Goal: Information Seeking & Learning: Find specific fact

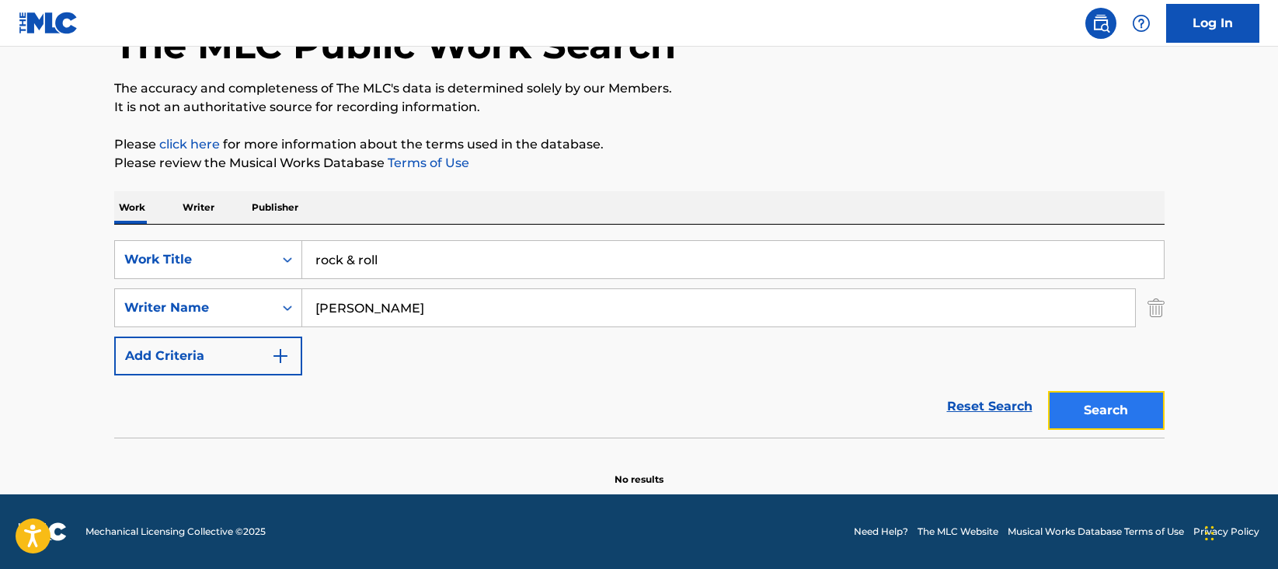
click at [1092, 414] on button "Search" at bounding box center [1106, 410] width 116 height 39
drag, startPoint x: 416, startPoint y: 262, endPoint x: 249, endPoint y: 255, distance: 167.9
click at [249, 255] on div "SearchWithCriteria814891ec-e3e9-4c35-a6b1-20503bae47ae Work Title rock & roll" at bounding box center [639, 259] width 1050 height 39
click at [1096, 419] on div "Search" at bounding box center [1102, 406] width 124 height 62
click at [447, 316] on input "[PERSON_NAME]" at bounding box center [718, 307] width 833 height 37
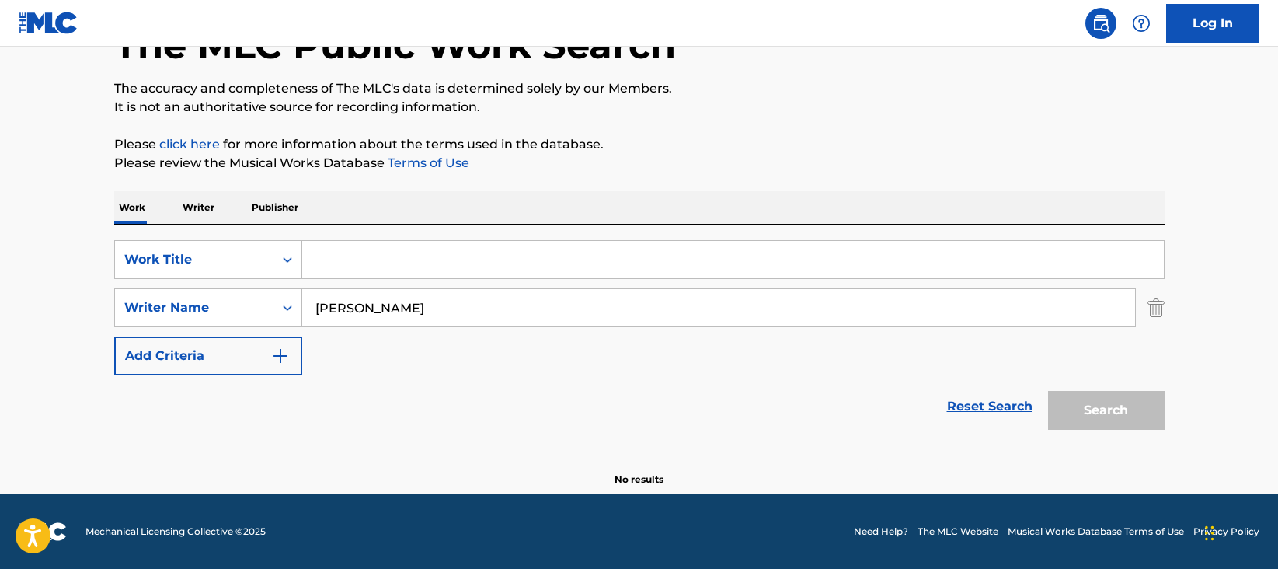
type input "[PERSON_NAME]"
click at [389, 273] on input "Search Form" at bounding box center [732, 259] width 861 height 37
type input "Rock & roll"
click at [1048, 391] on button "Search" at bounding box center [1106, 410] width 116 height 39
